Goal: Transaction & Acquisition: Book appointment/travel/reservation

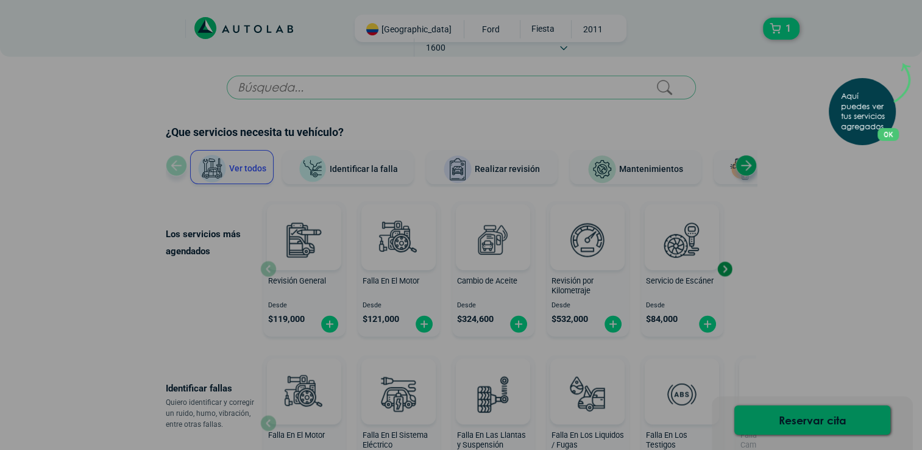
click at [877, 119] on p "Aquí puedes ver tus servicios agregados." at bounding box center [865, 111] width 48 height 41
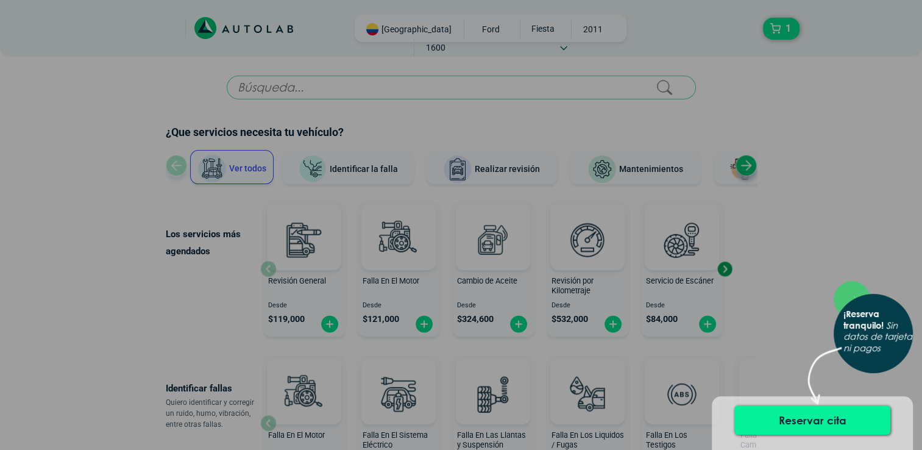
click at [799, 423] on button "Reservar cita" at bounding box center [812, 419] width 156 height 29
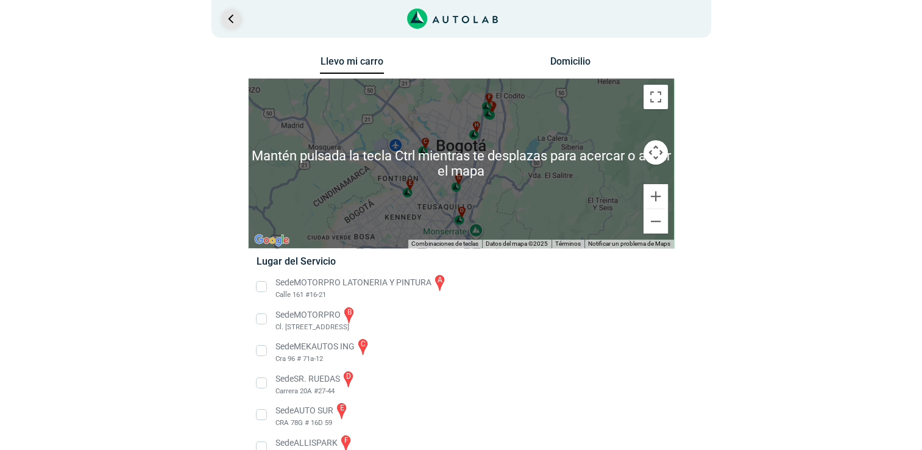
click at [231, 18] on link "Ir al paso anterior" at bounding box center [230, 18] width 19 height 19
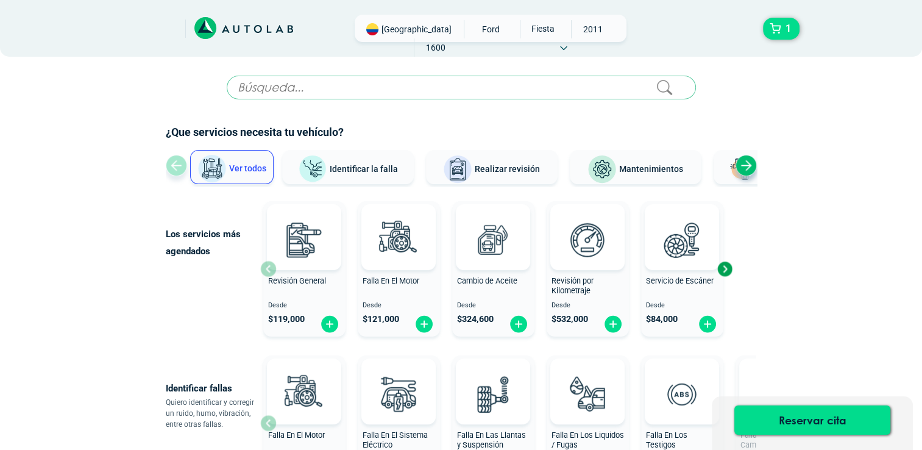
click at [309, 82] on input "text" at bounding box center [461, 88] width 469 height 24
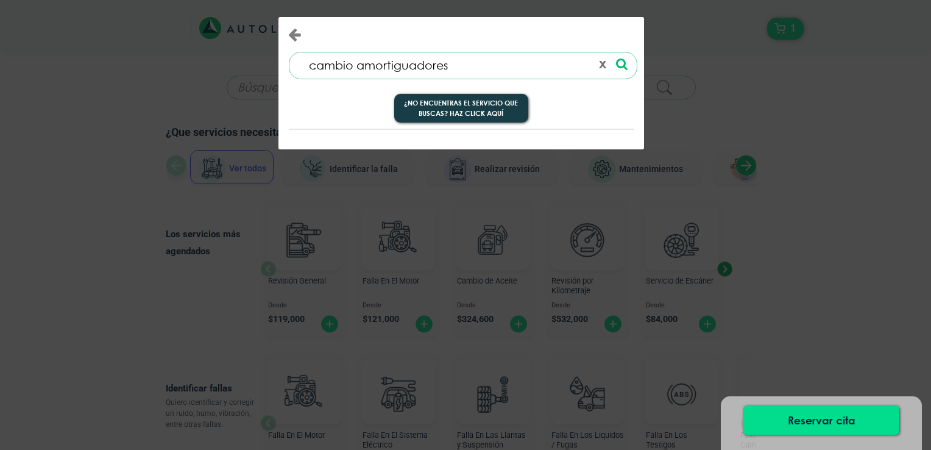
click at [616, 67] on icon at bounding box center [622, 64] width 12 height 13
drag, startPoint x: 481, startPoint y: 63, endPoint x: 357, endPoint y: 63, distance: 124.3
click at [357, 63] on input "cambio amortiguadores" at bounding box center [444, 65] width 293 height 26
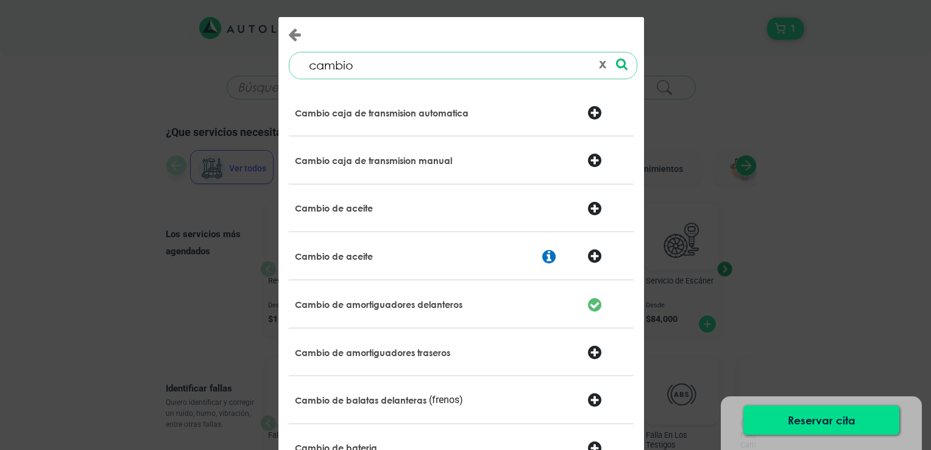
type input "cambio"
click at [588, 353] on div at bounding box center [607, 353] width 58 height 17
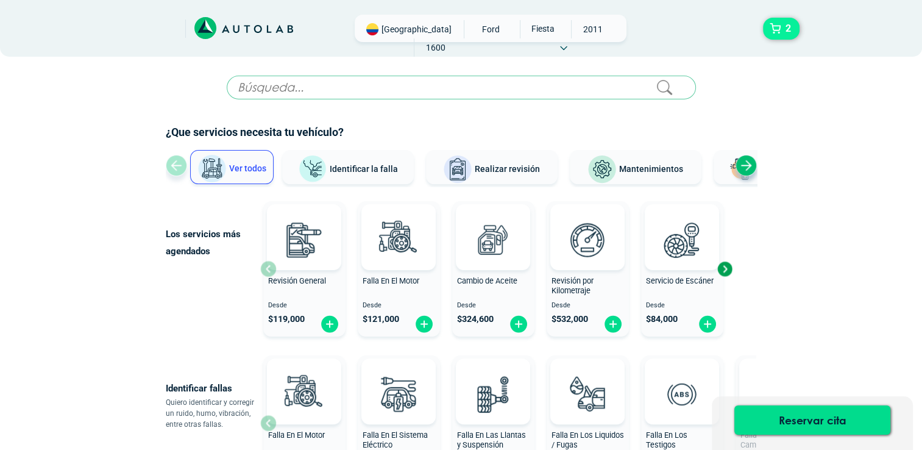
click at [789, 30] on span "2" at bounding box center [788, 28] width 12 height 21
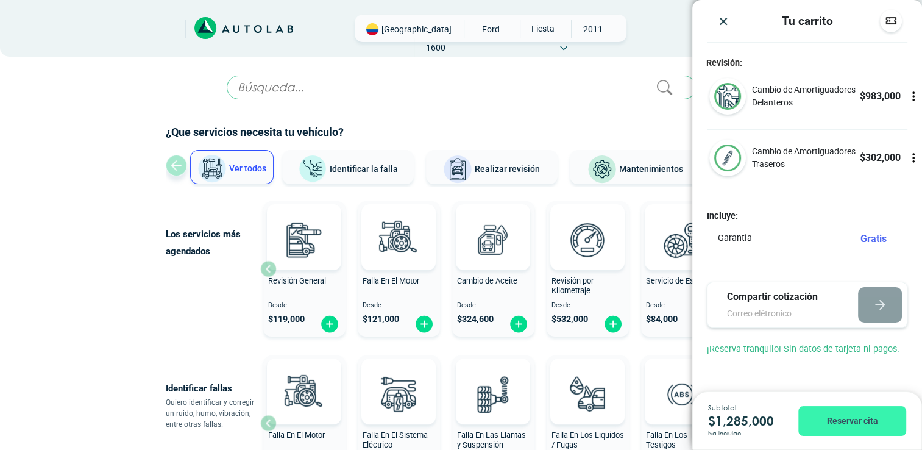
click at [831, 421] on button "Reservar cita" at bounding box center [852, 421] width 108 height 30
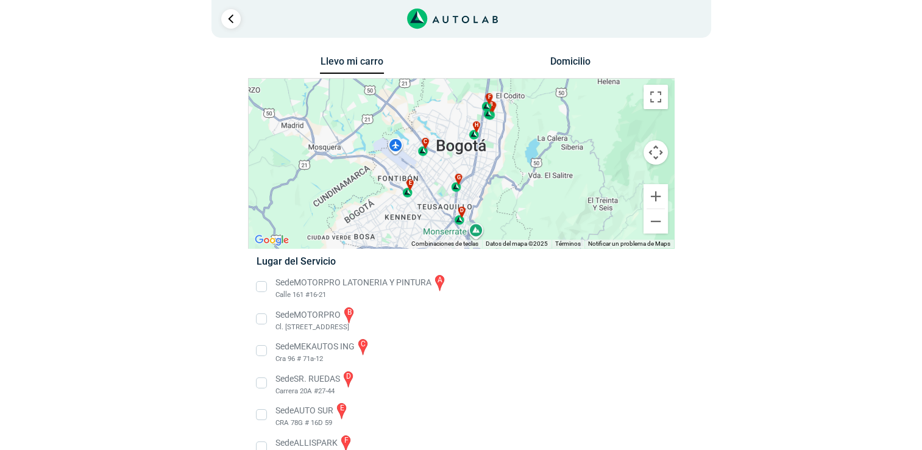
scroll to position [61, 0]
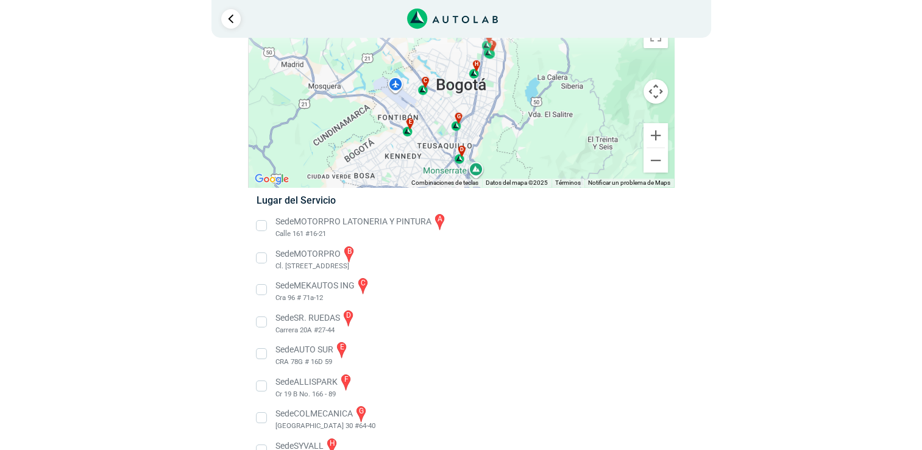
click at [259, 320] on li "Sede SR. RUEDAS d Carrera 20A #27-44" at bounding box center [460, 321] width 427 height 27
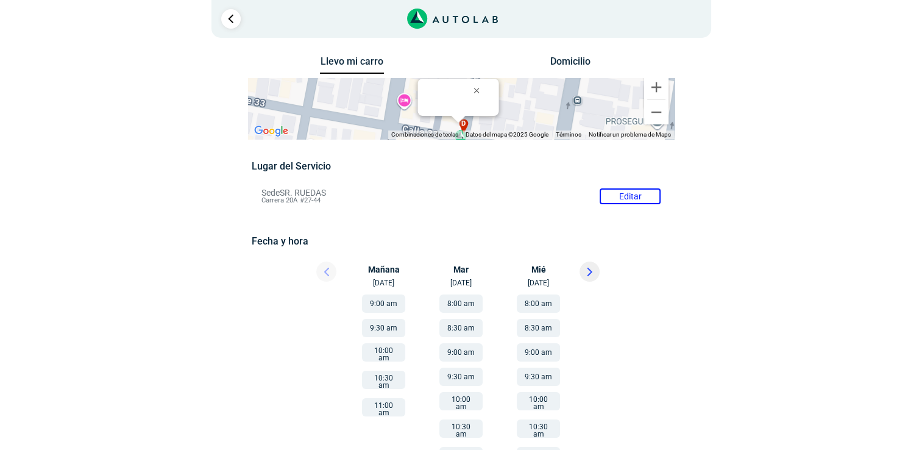
click at [375, 400] on button "11:00 am" at bounding box center [383, 407] width 43 height 18
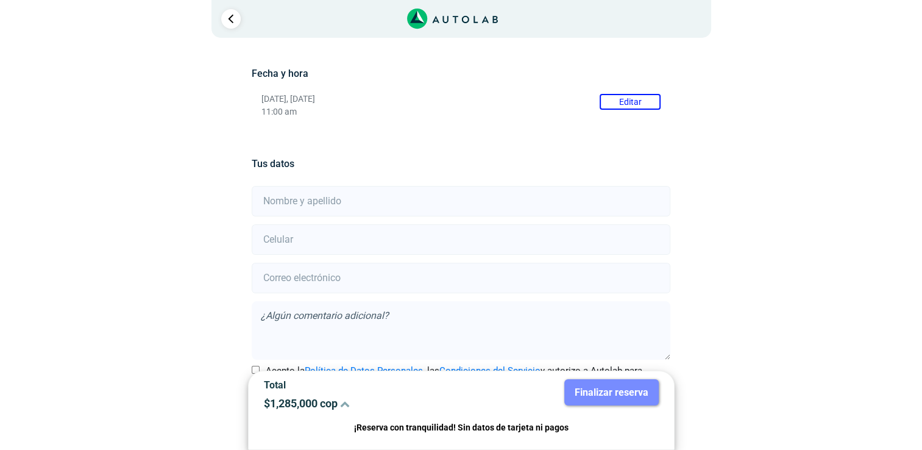
scroll to position [212, 0]
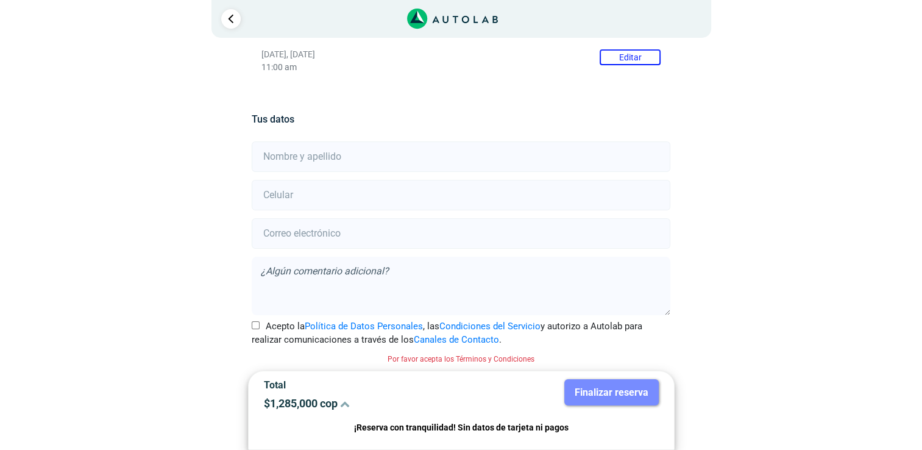
click at [252, 323] on input "Acepto la Política de Datos Personales , las Condiciones del Servicio y autoriz…" at bounding box center [256, 325] width 8 height 8
checkbox input "true"
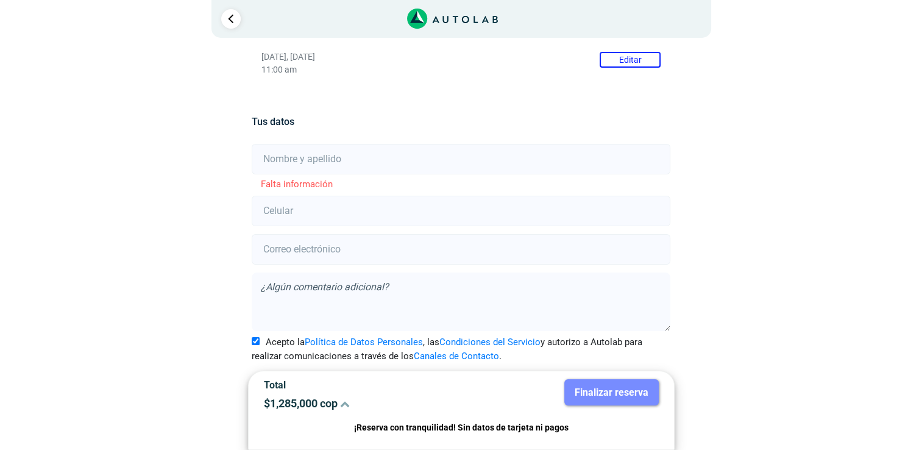
click at [353, 159] on input "text" at bounding box center [461, 159] width 418 height 30
type input "[PERSON_NAME]"
type input "0000000000"
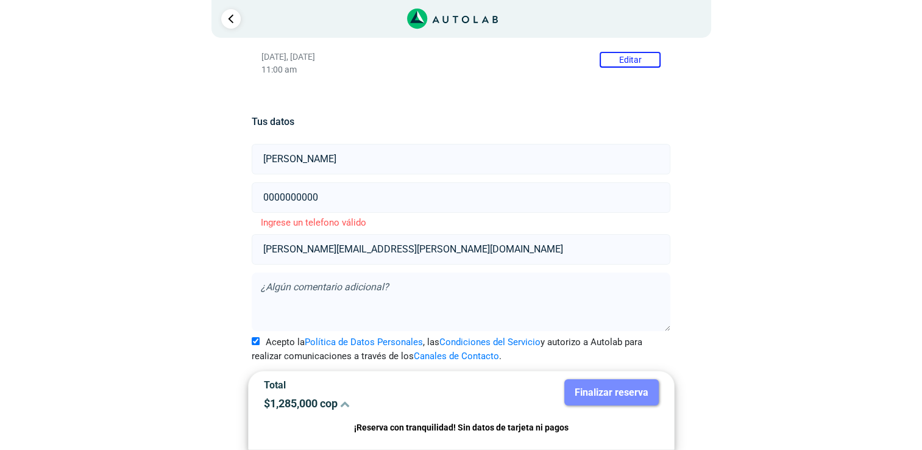
click at [405, 251] on input "[PERSON_NAME][EMAIL_ADDRESS][PERSON_NAME][DOMAIN_NAME]" at bounding box center [461, 249] width 418 height 30
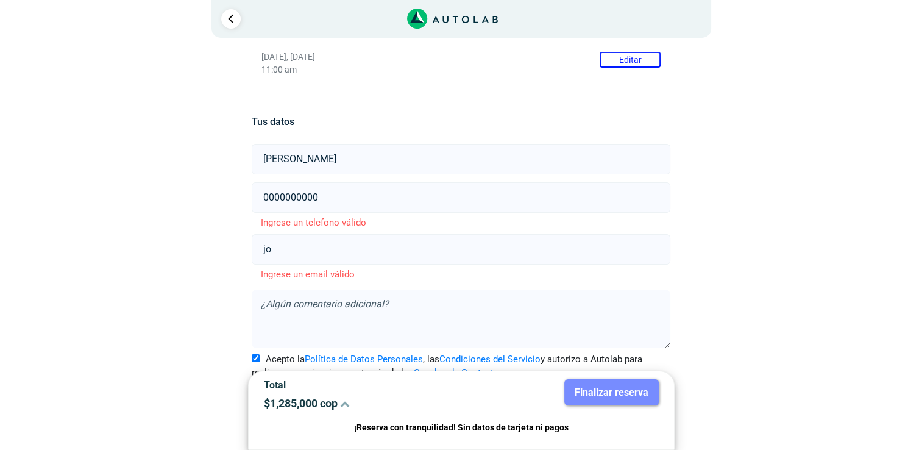
type input "j"
paste input "[PHONE_NUMBER]"
type input "[PHONE_NUMBER]"
click at [347, 300] on textarea at bounding box center [461, 318] width 418 height 58
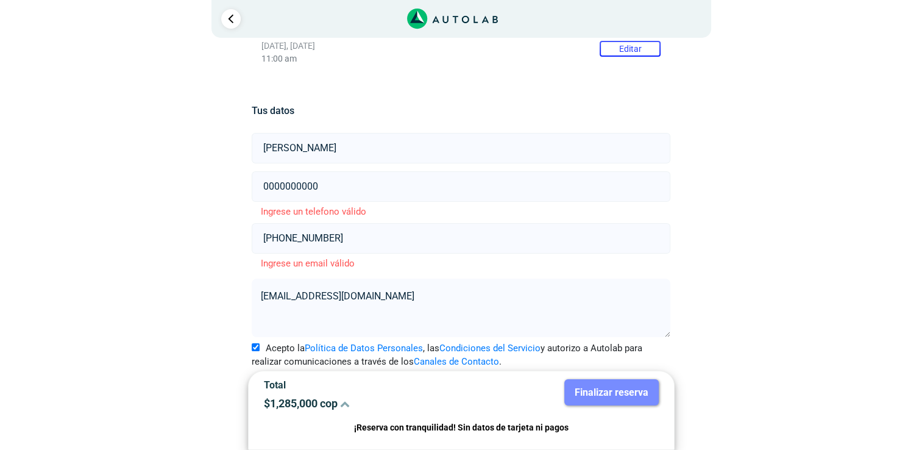
scroll to position [226, 0]
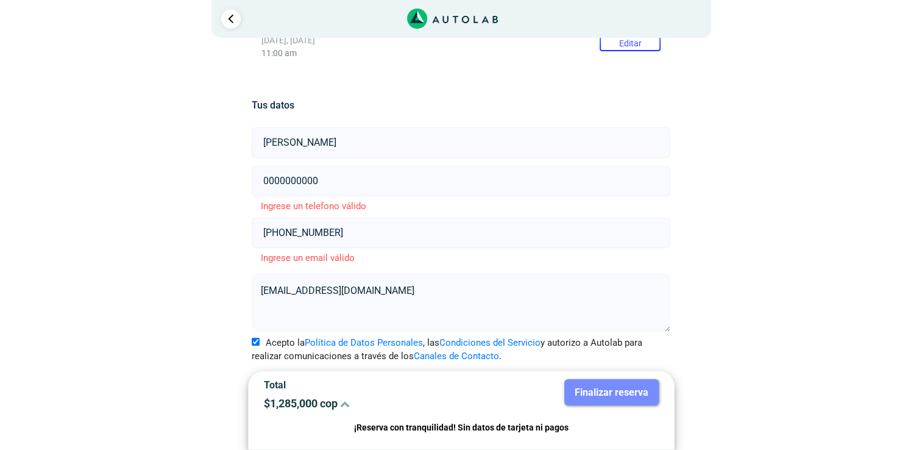
type textarea "[EMAIL_ADDRESS][DOMAIN_NAME]"
drag, startPoint x: 337, startPoint y: 230, endPoint x: 258, endPoint y: 227, distance: 79.2
click at [258, 227] on input "[PHONE_NUMBER]" at bounding box center [461, 232] width 418 height 30
drag, startPoint x: 337, startPoint y: 178, endPoint x: 230, endPoint y: 177, distance: 107.2
click at [230, 177] on div "Llevo mi carro [GEOGRAPHIC_DATA] ← Mover a la izquierda → Mover a la derecha ↑ …" at bounding box center [461, 139] width 591 height 624
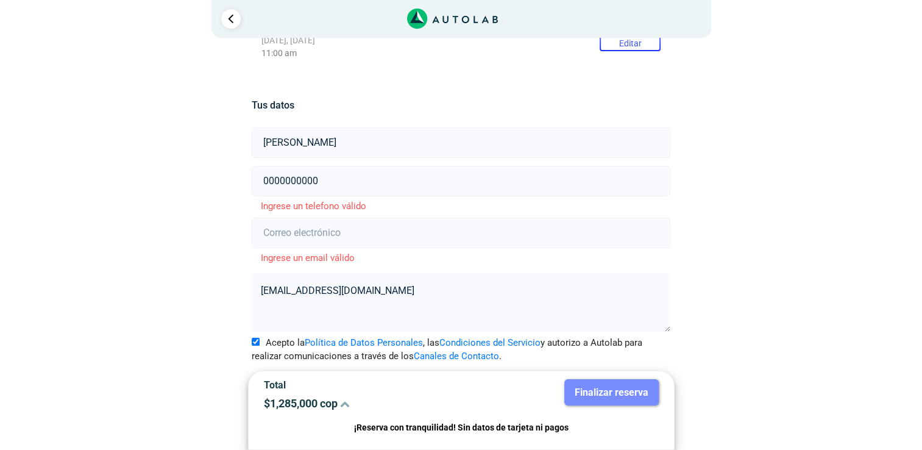
paste input "3057523497"
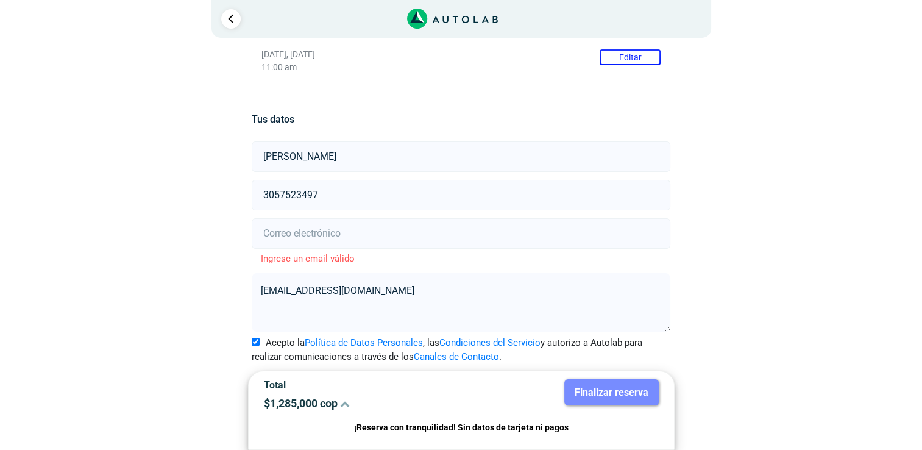
type input "3057523497"
click at [365, 289] on textarea "[EMAIL_ADDRESS][DOMAIN_NAME]" at bounding box center [461, 302] width 418 height 58
drag, startPoint x: 368, startPoint y: 288, endPoint x: 256, endPoint y: 297, distance: 112.4
click at [256, 297] on textarea "[EMAIL_ADDRESS][DOMAIN_NAME]" at bounding box center [461, 302] width 418 height 58
click at [282, 230] on input "email" at bounding box center [461, 233] width 418 height 30
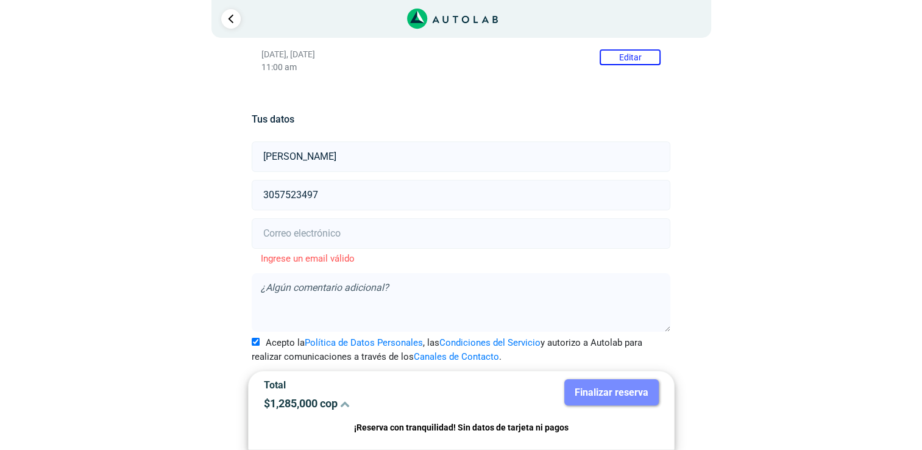
paste input "[EMAIL_ADDRESS][DOMAIN_NAME]"
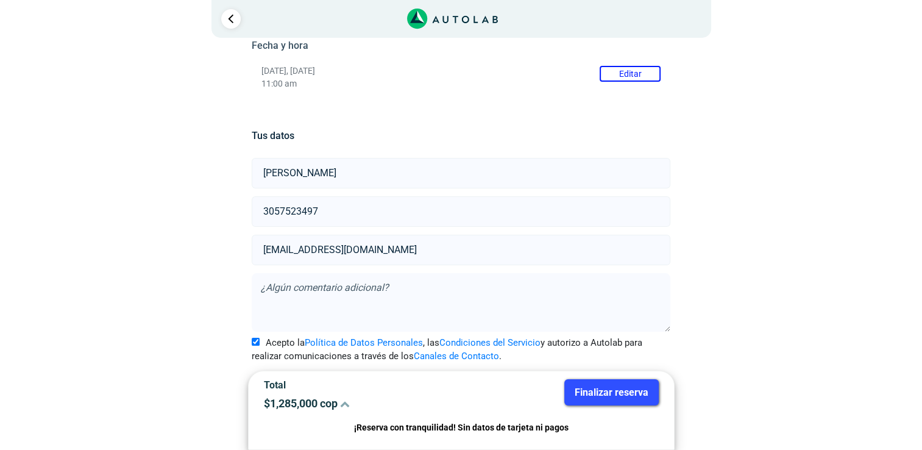
type input "[EMAIL_ADDRESS][DOMAIN_NAME]"
click at [722, 289] on div "Llevo mi carro [GEOGRAPHIC_DATA] ← Mover a la izquierda → Mover a la derecha ↑ …" at bounding box center [461, 153] width 591 height 593
click at [276, 294] on textarea at bounding box center [461, 302] width 418 height 58
type textarea "Que marca son los amortiguadors y cuanto puede tardar. Gracias"
click at [592, 390] on button "Finalizar reserva" at bounding box center [611, 392] width 94 height 26
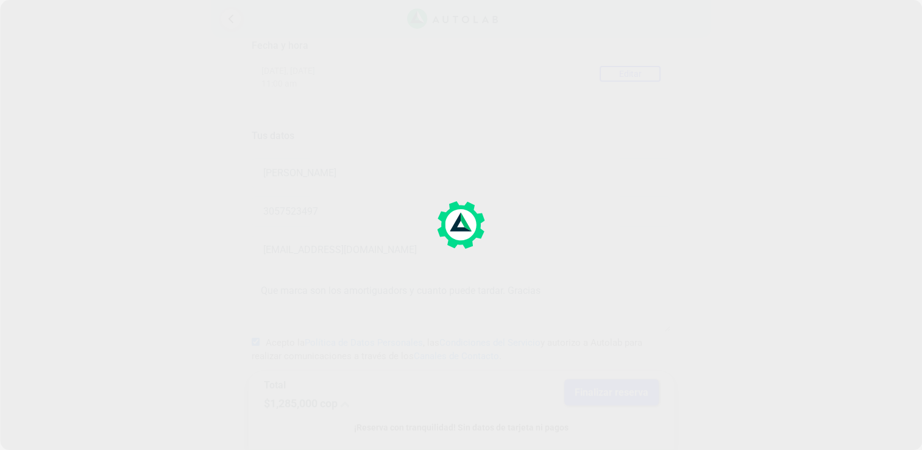
scroll to position [0, 0]
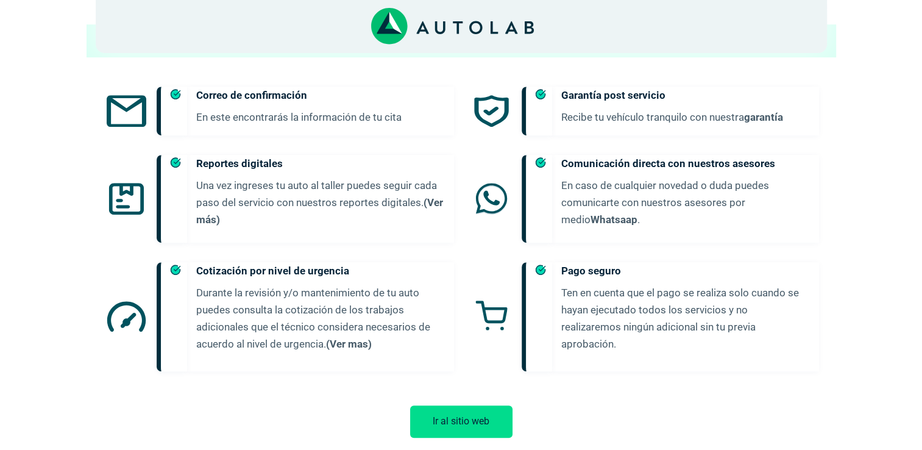
scroll to position [730, 0]
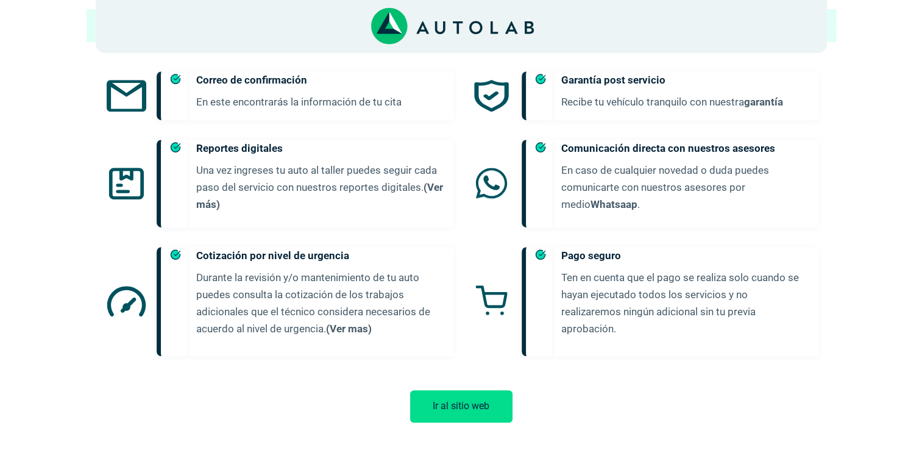
click at [446, 392] on button "Ir al sitio web" at bounding box center [461, 406] width 102 height 32
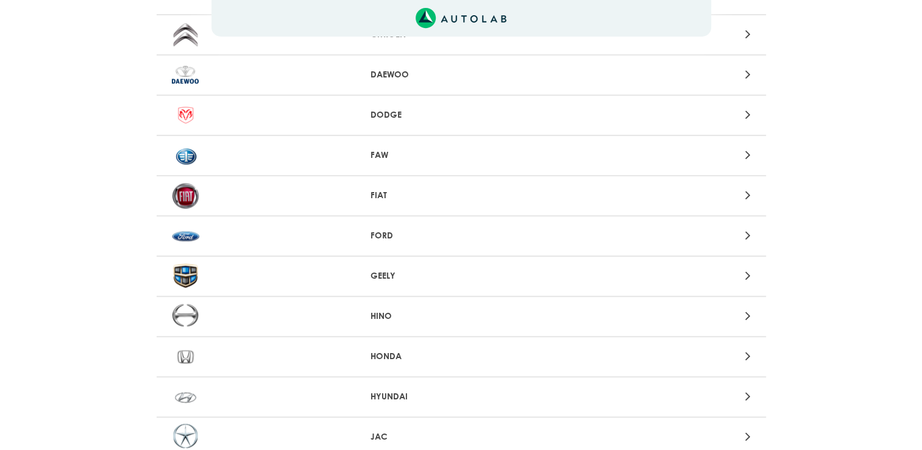
scroll to position [398, 0]
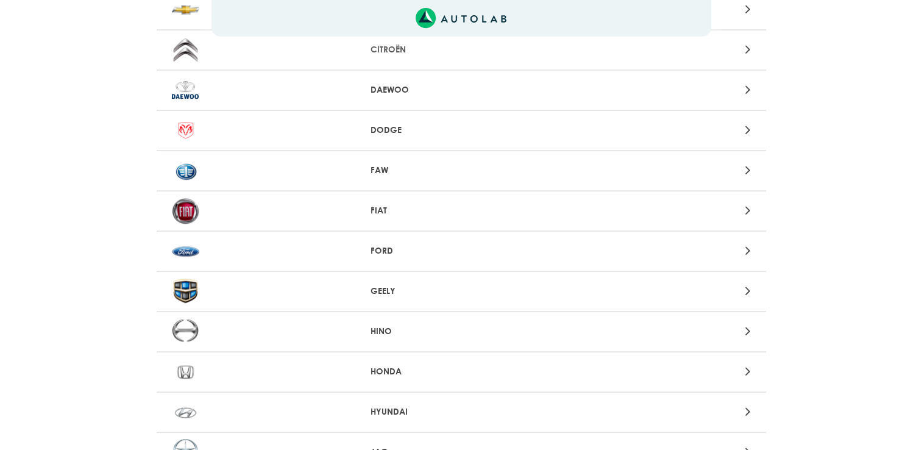
click at [383, 250] on p "FORD" at bounding box center [460, 250] width 181 height 13
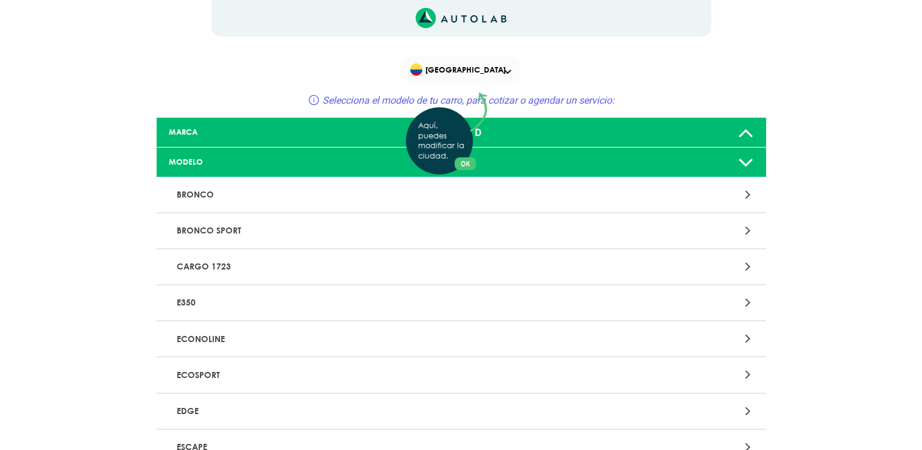
click at [746, 130] on div "Aquí, puedes modificar la ciudad. OK .aex,.bex{fill:none!important;stroke:#50c4…" at bounding box center [461, 225] width 922 height 450
click at [747, 166] on icon at bounding box center [746, 162] width 16 height 24
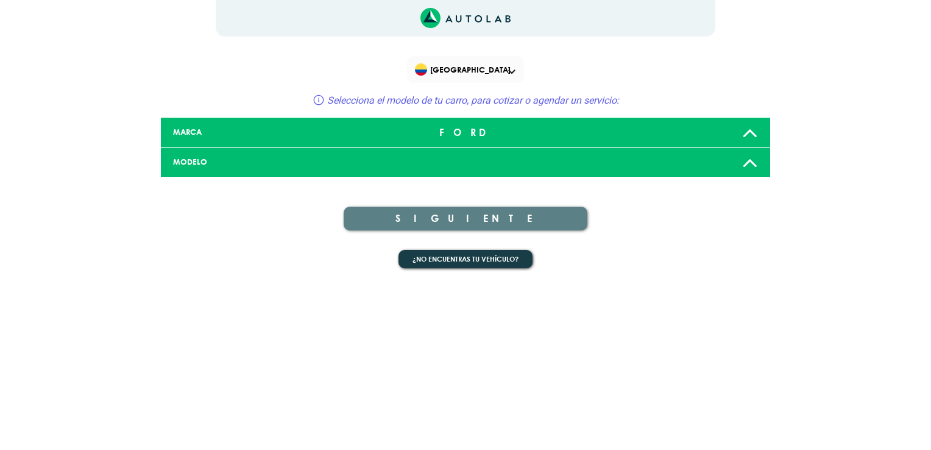
click at [748, 162] on icon at bounding box center [750, 162] width 16 height 24
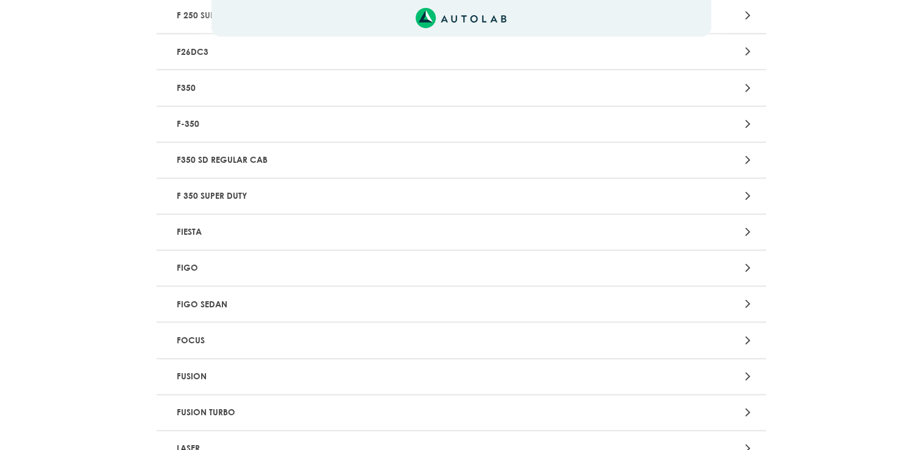
scroll to position [1096, 0]
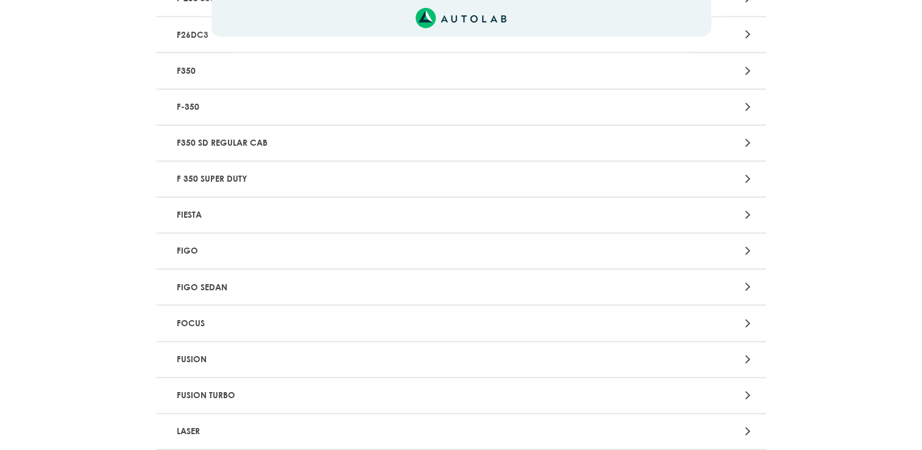
click at [194, 216] on p "FIESTA" at bounding box center [361, 214] width 379 height 23
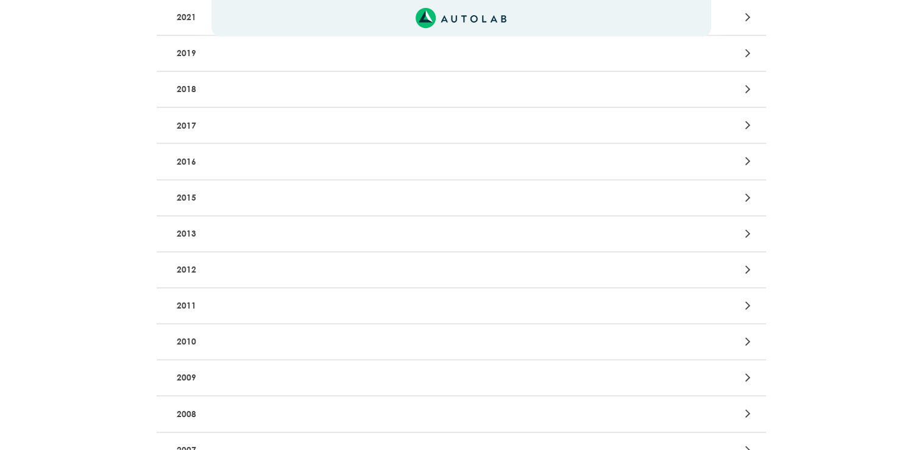
scroll to position [244, 0]
click at [208, 311] on p "2011" at bounding box center [361, 305] width 379 height 23
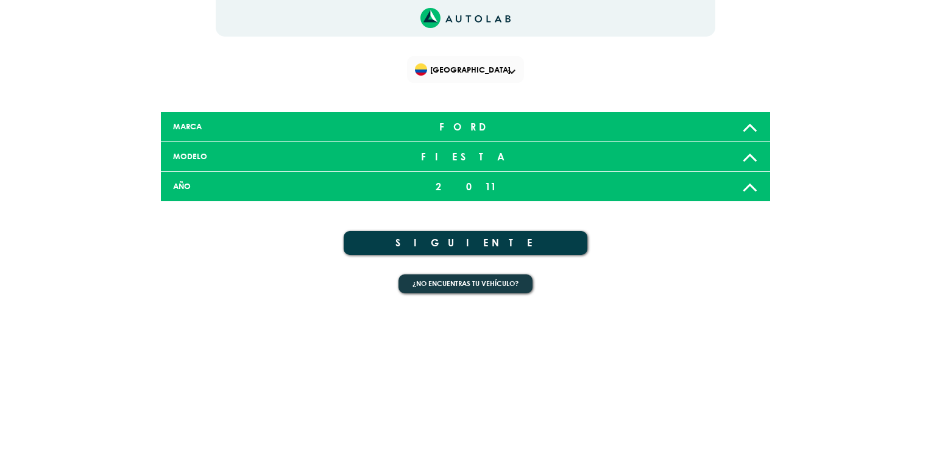
click at [468, 241] on button "SIGUIENTE" at bounding box center [466, 243] width 244 height 24
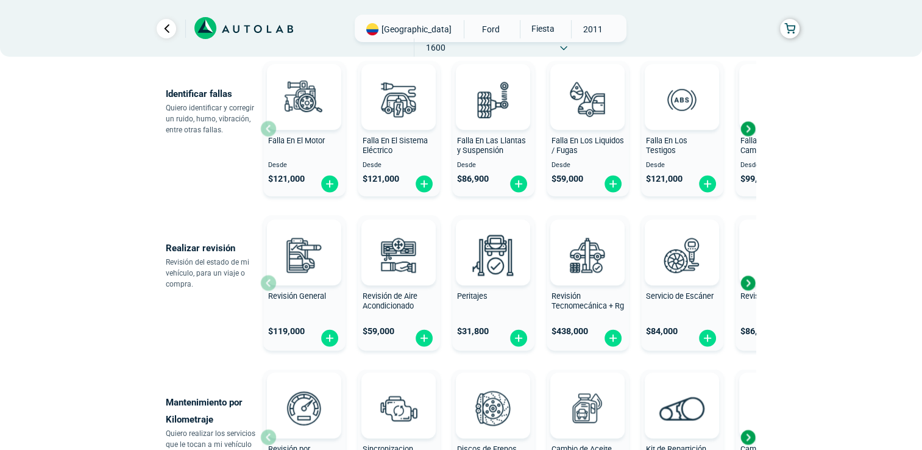
scroll to position [305, 0]
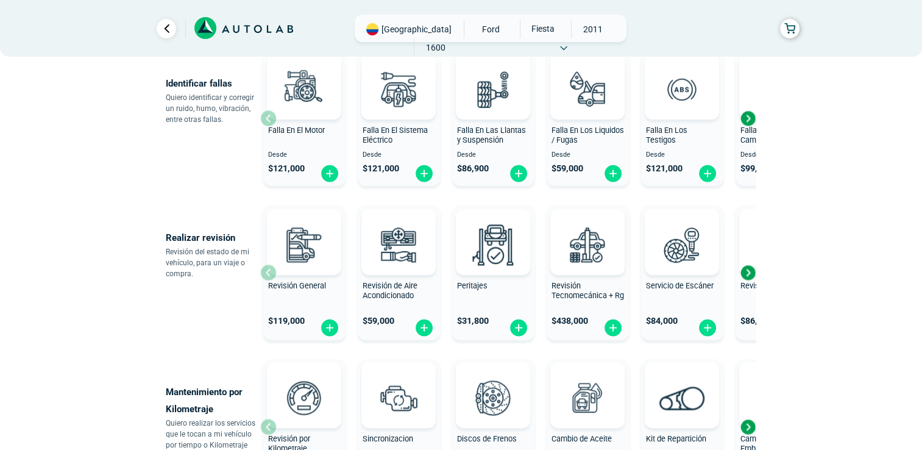
click at [747, 269] on div "Next slide" at bounding box center [747, 272] width 18 height 18
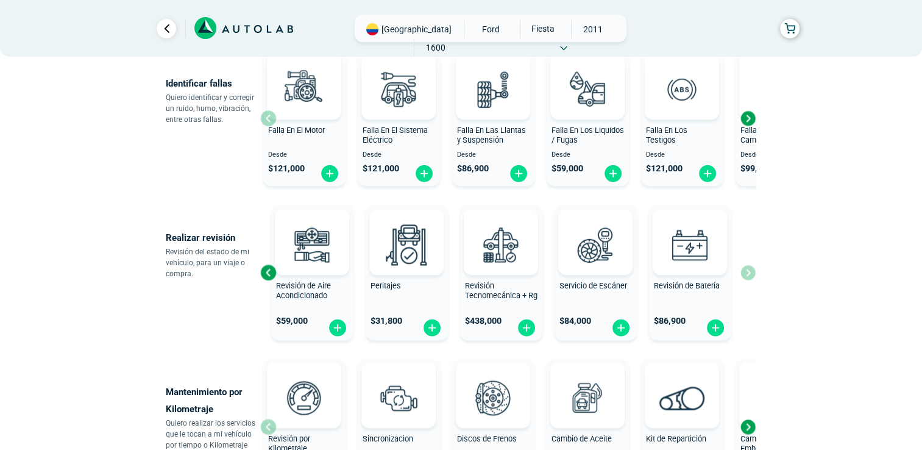
click at [747, 269] on div "Revisión General $ 119,000 Revisión de Aire Acondicionado $ 59,000 Peritajes $ …" at bounding box center [507, 272] width 495 height 145
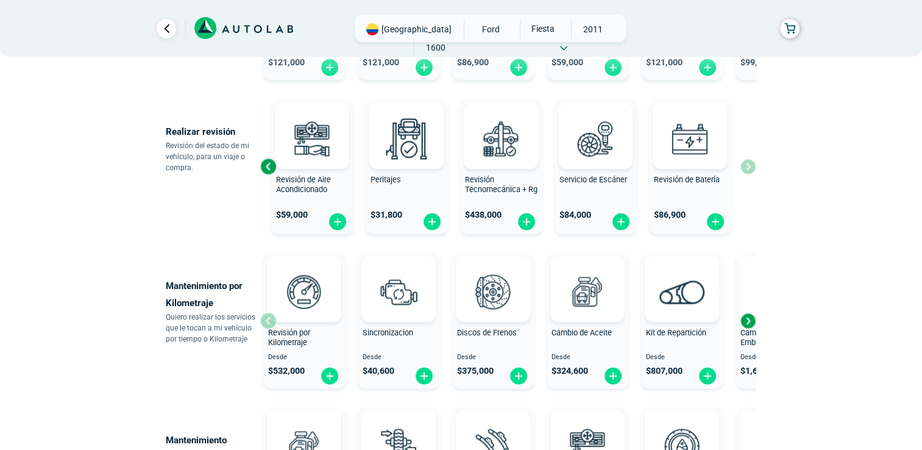
scroll to position [426, 0]
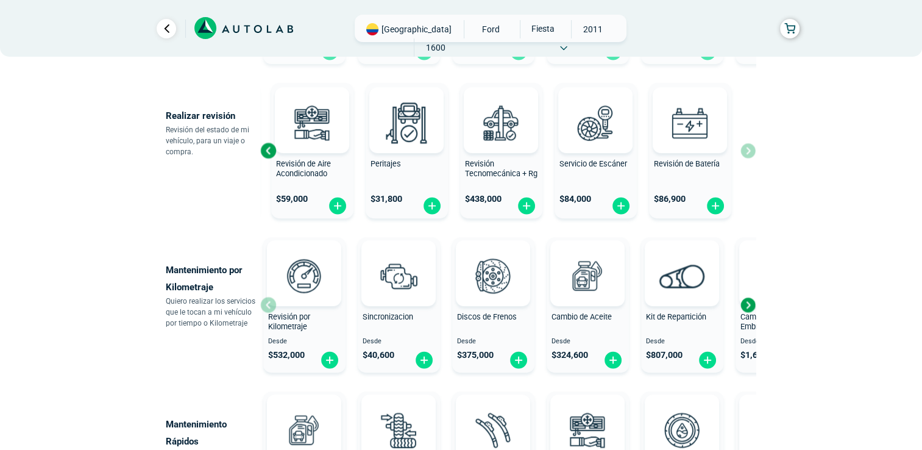
click at [747, 307] on div "Next slide" at bounding box center [747, 304] width 18 height 18
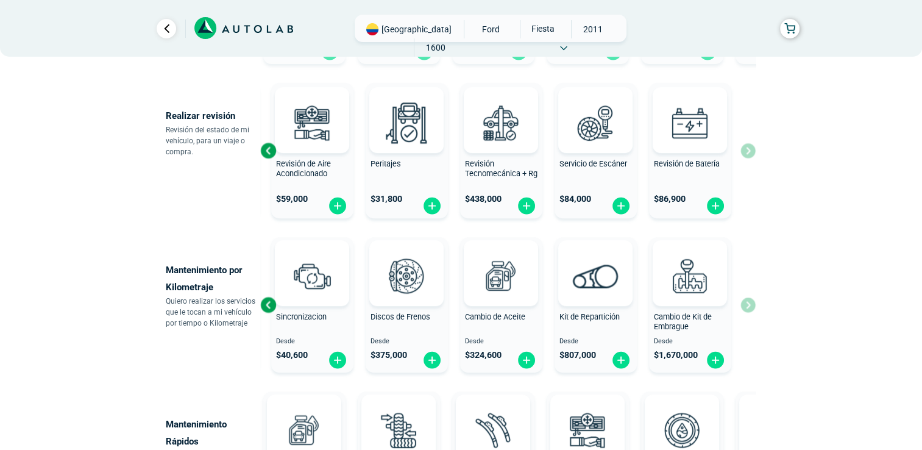
click at [262, 303] on div "Previous slide" at bounding box center [268, 304] width 18 height 18
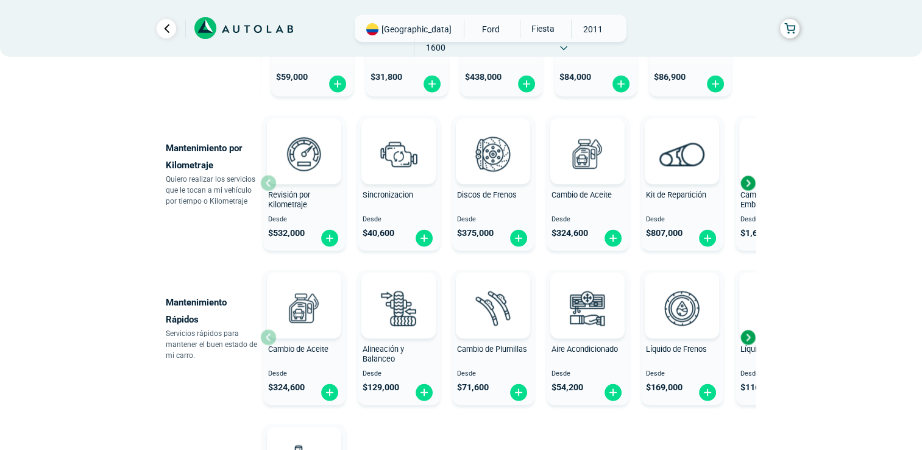
scroll to position [609, 0]
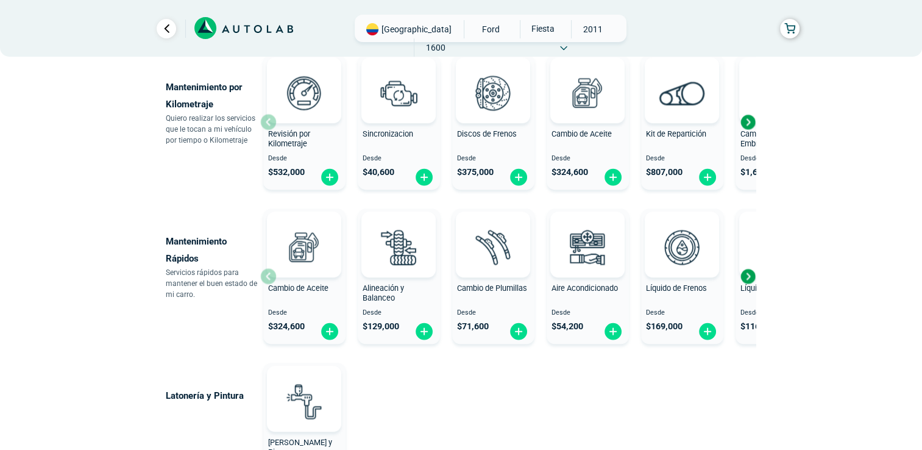
click at [748, 273] on div "Next slide" at bounding box center [747, 276] width 18 height 18
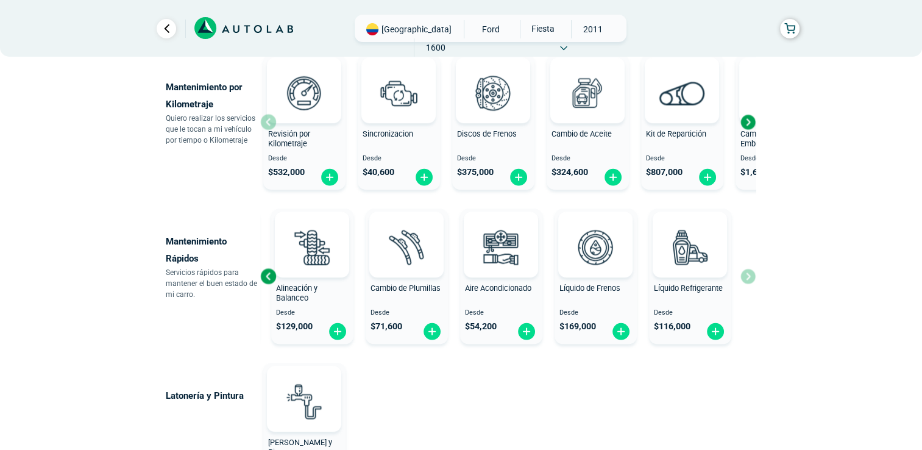
click at [267, 275] on div "Previous slide" at bounding box center [268, 276] width 18 height 18
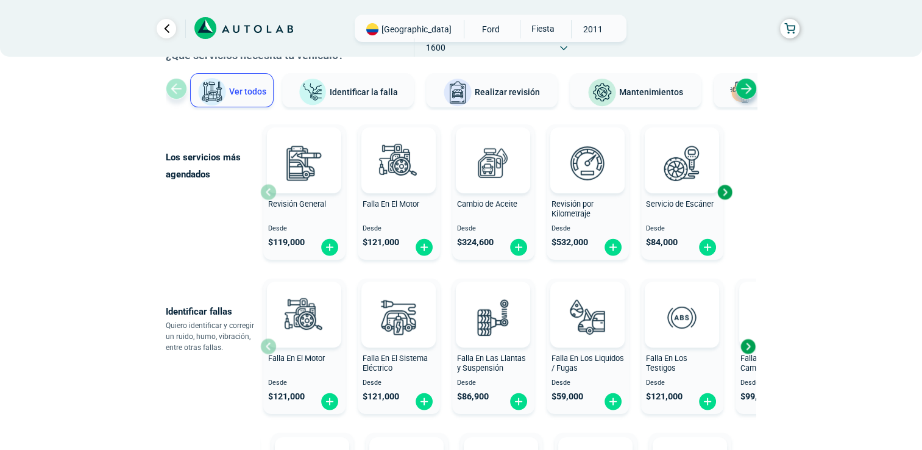
scroll to position [0, 0]
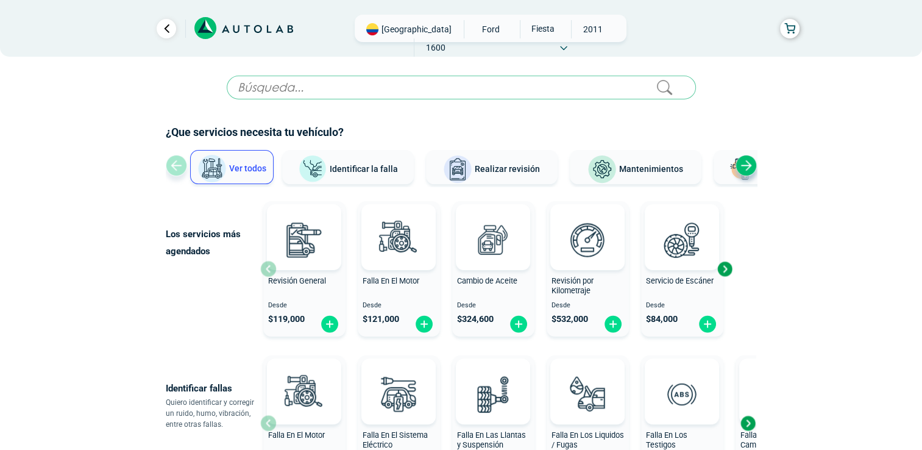
click at [532, 169] on span "Realizar revisión" at bounding box center [506, 169] width 65 height 10
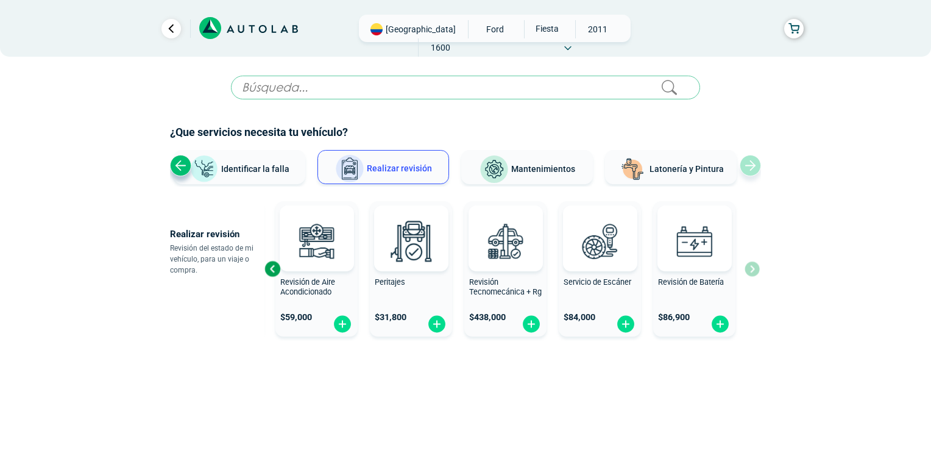
click at [754, 269] on div "Revisión General $ 119,000 Revisión de Aire Acondicionado $ 59,000 Peritajes $ …" at bounding box center [511, 268] width 495 height 145
click at [537, 162] on button "Mantenimientos" at bounding box center [527, 167] width 132 height 34
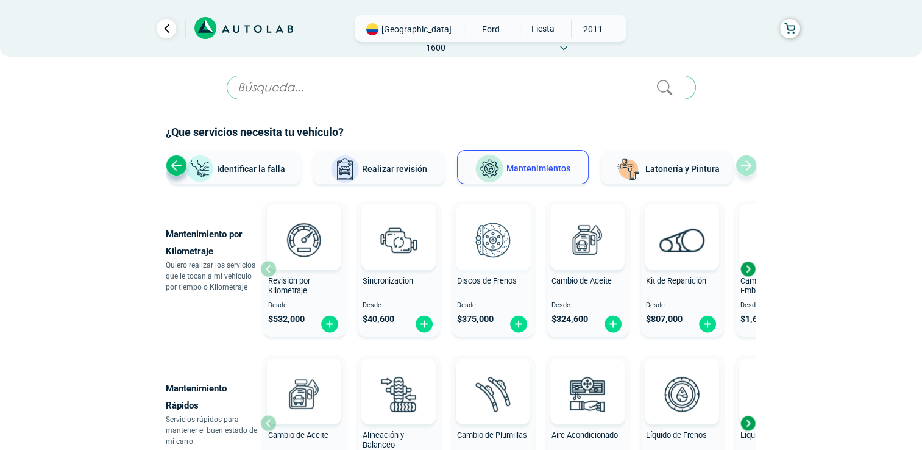
click at [512, 245] on img at bounding box center [493, 240] width 54 height 54
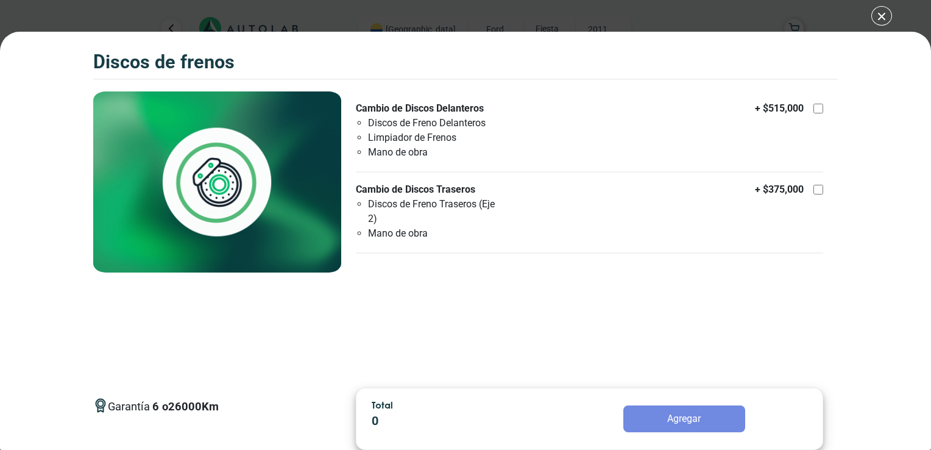
click at [880, 18] on div "Discos de Frenos Discos de Frenos Garantía 6 26000 Km" at bounding box center [465, 225] width 931 height 450
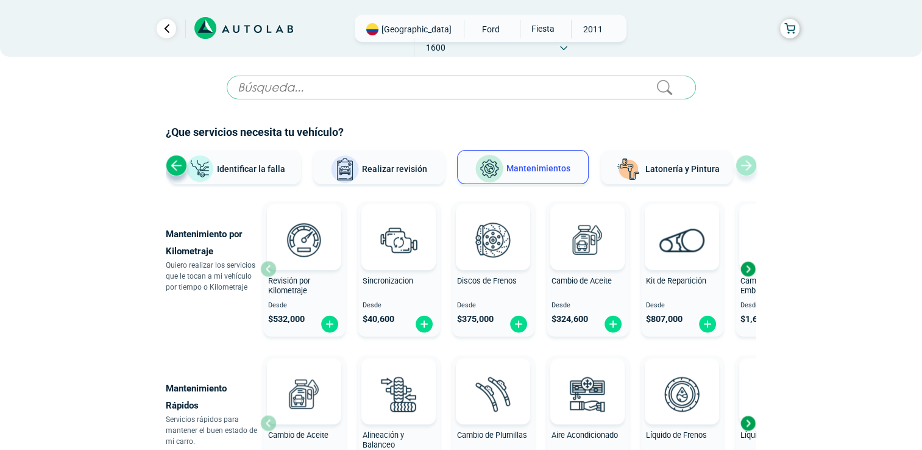
click at [390, 165] on span "Realizar revisión" at bounding box center [394, 169] width 65 height 10
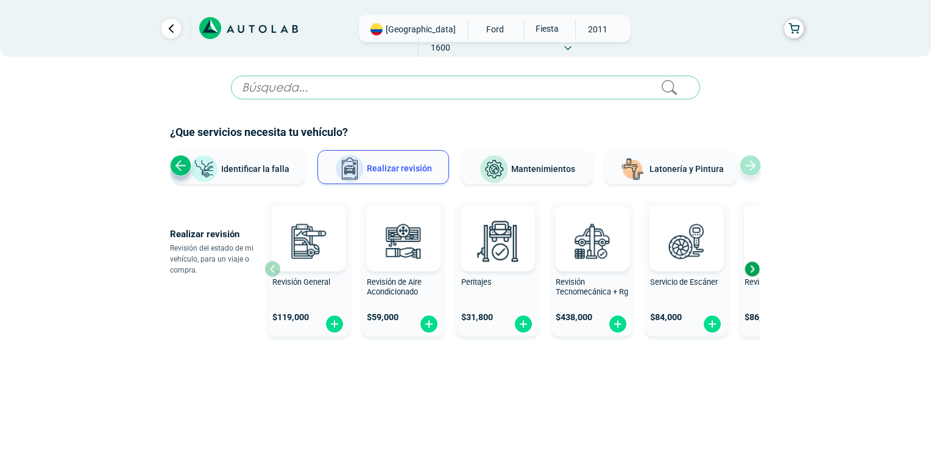
click at [753, 269] on div "Next slide" at bounding box center [751, 268] width 18 height 18
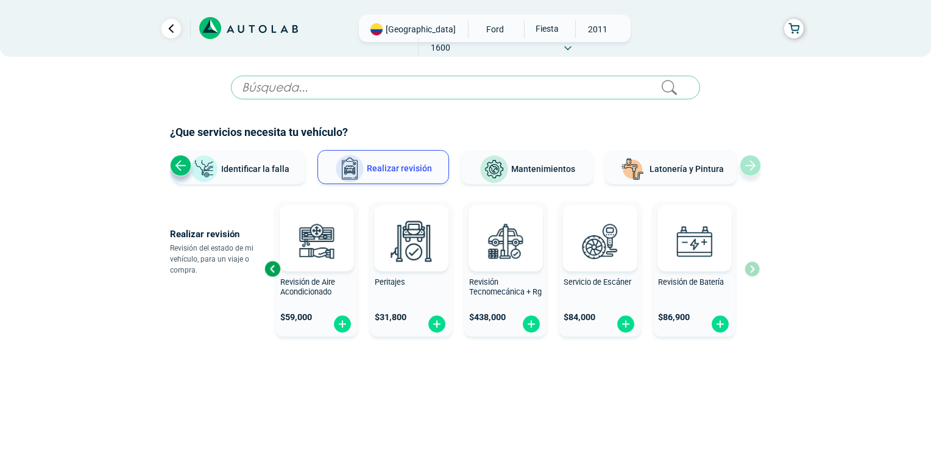
click at [276, 266] on div "Previous slide" at bounding box center [272, 268] width 18 height 18
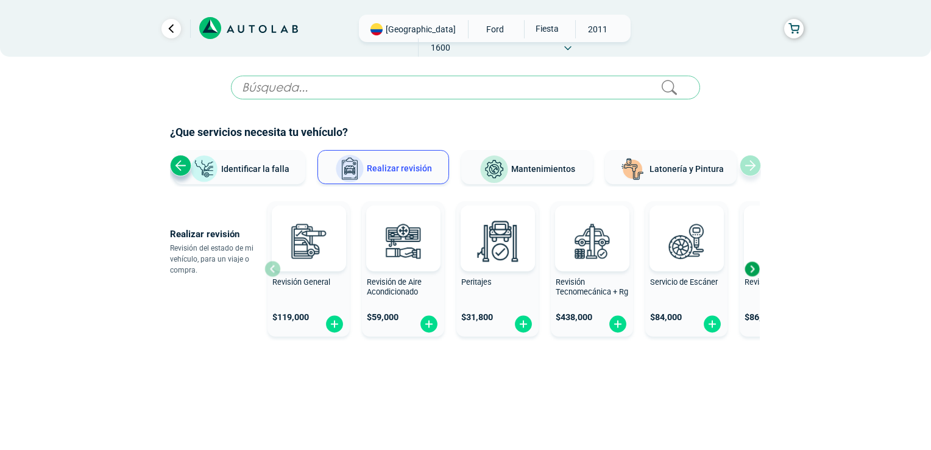
click at [294, 177] on button "Identificar la falla" at bounding box center [240, 167] width 132 height 34
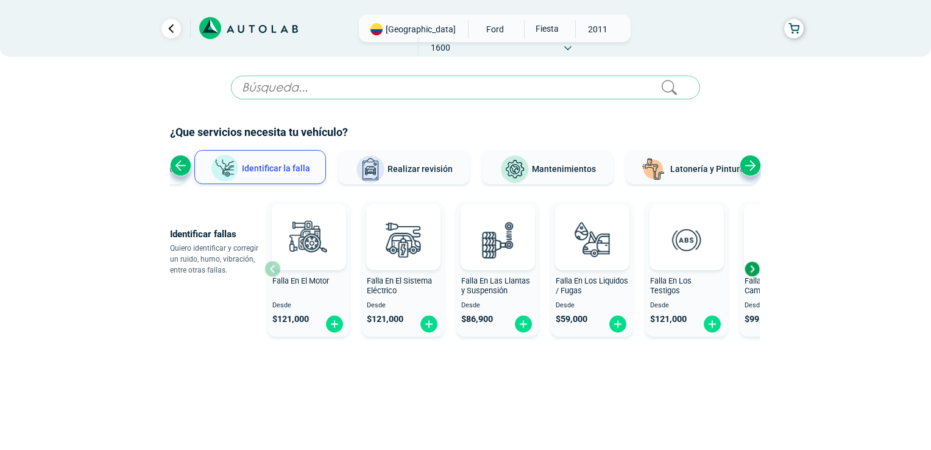
click at [754, 268] on div "Next slide" at bounding box center [751, 268] width 18 height 18
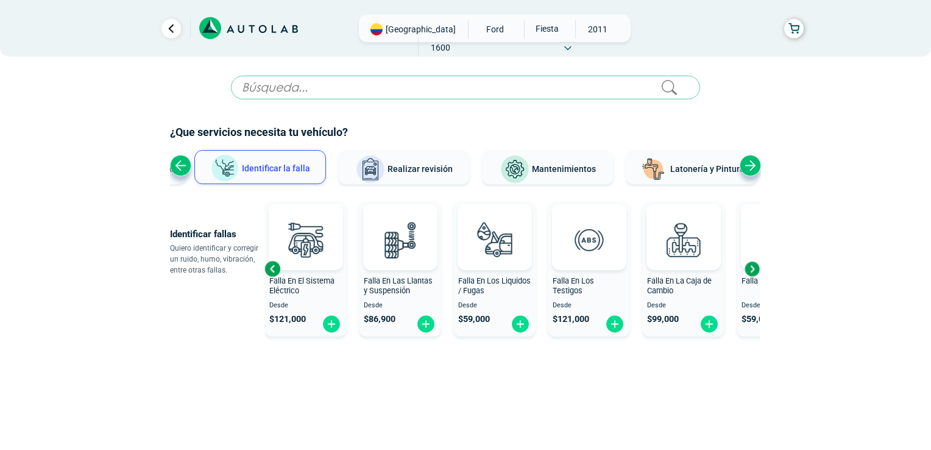
click at [754, 268] on div "Next slide" at bounding box center [751, 268] width 18 height 18
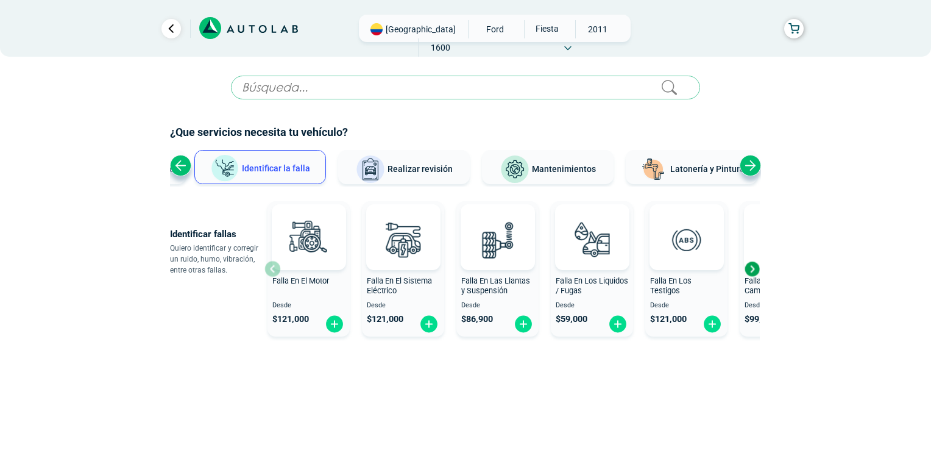
click at [754, 268] on div "Next slide" at bounding box center [751, 268] width 18 height 18
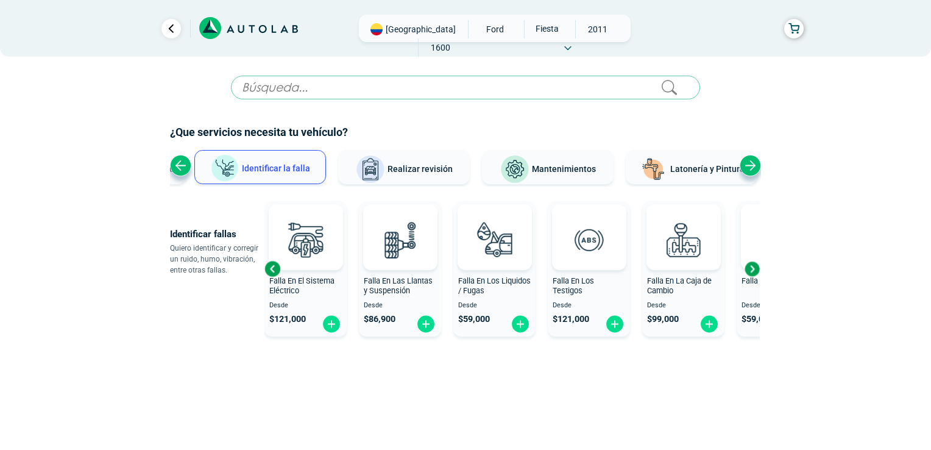
click at [755, 268] on div "Next slide" at bounding box center [751, 268] width 18 height 18
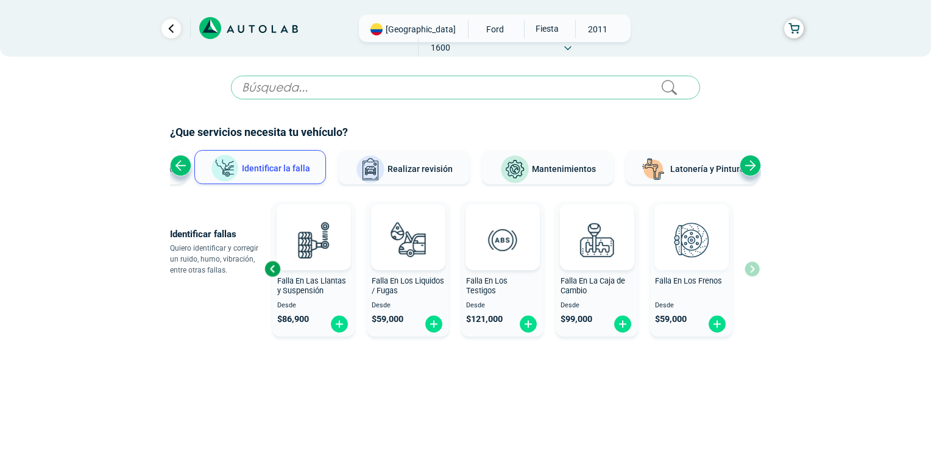
click at [691, 263] on img at bounding box center [691, 240] width 54 height 54
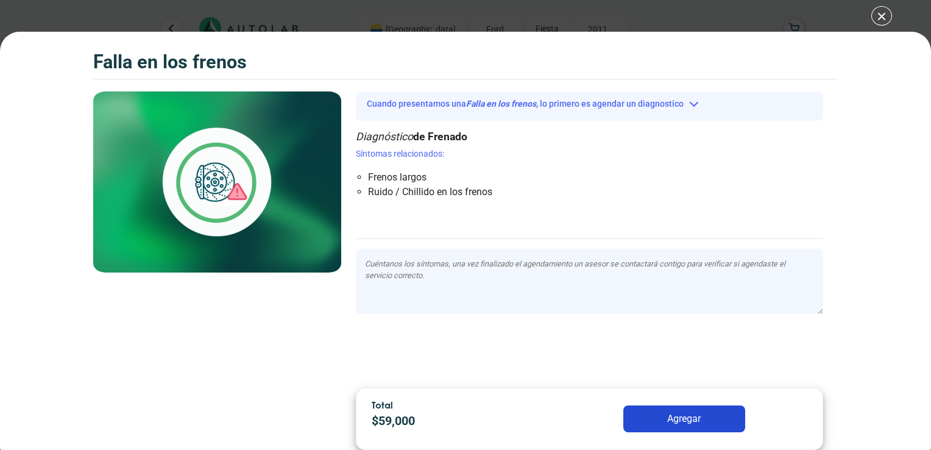
click at [673, 423] on button "Agregar" at bounding box center [684, 418] width 122 height 27
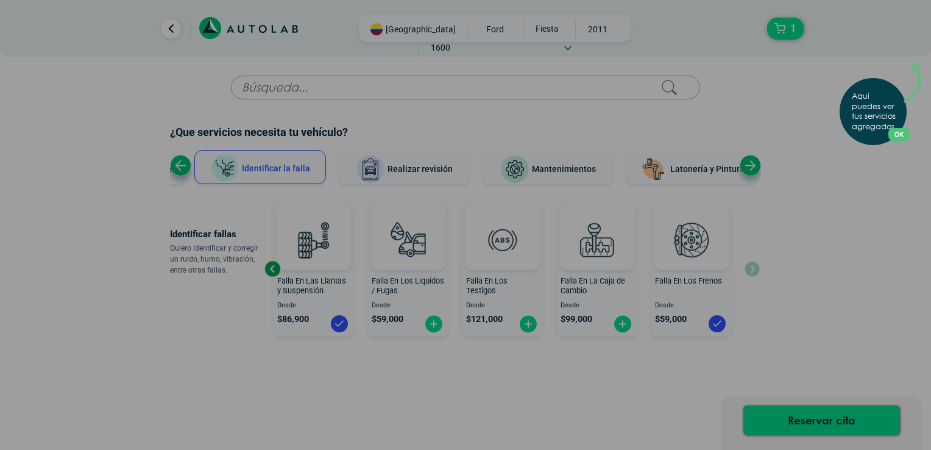
click at [898, 135] on button "OK" at bounding box center [898, 134] width 21 height 13
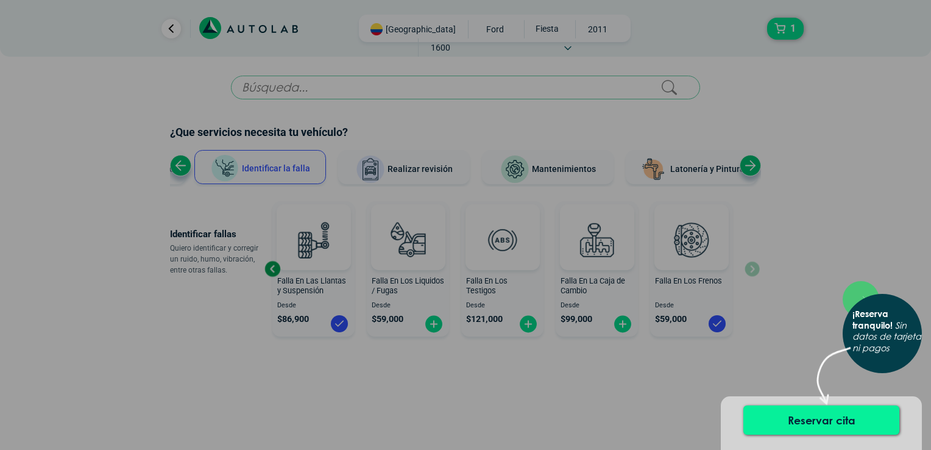
click at [802, 420] on button "Reservar cita" at bounding box center [821, 419] width 156 height 29
